Goal: Navigation & Orientation: Find specific page/section

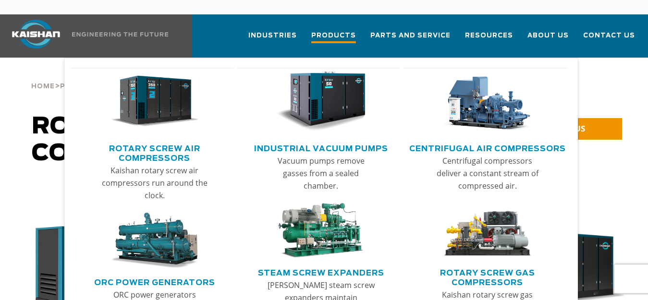
click at [343, 30] on span "Products" at bounding box center [333, 36] width 45 height 13
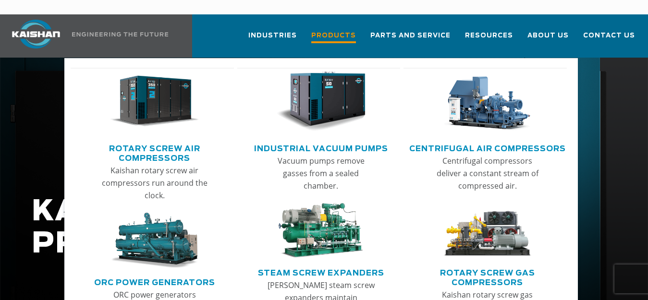
click at [338, 30] on span "Products" at bounding box center [333, 36] width 45 height 13
